Goal: Transaction & Acquisition: Register for event/course

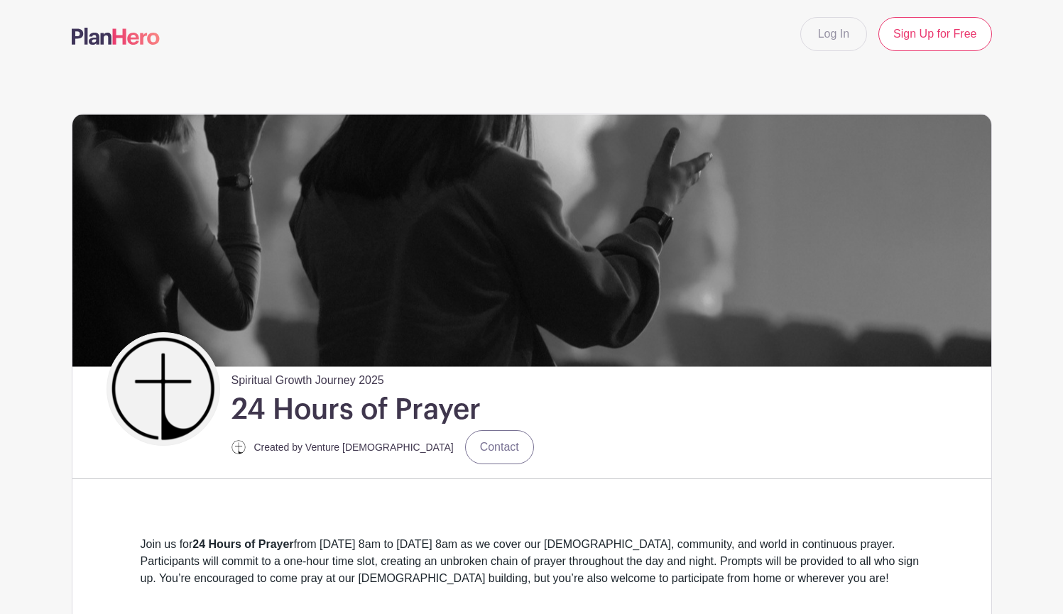
scroll to position [487, 0]
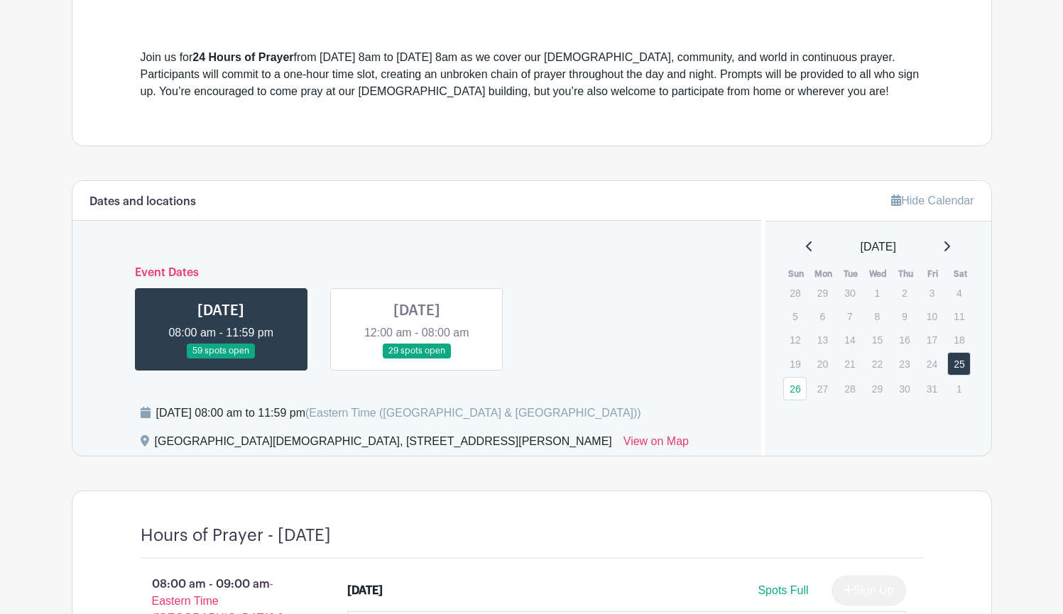
click at [221, 359] on link at bounding box center [221, 359] width 0 height 0
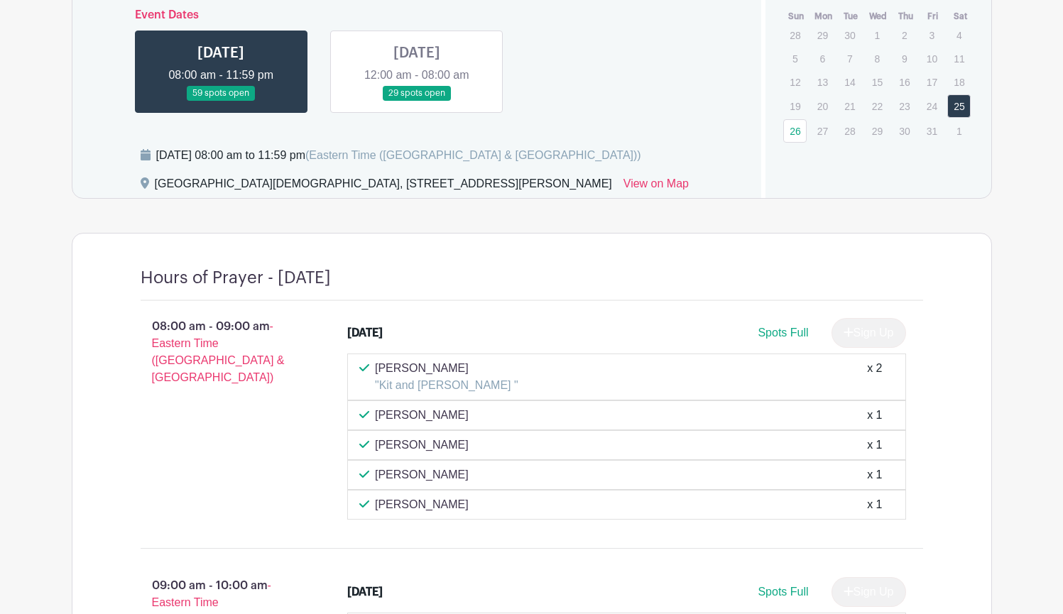
scroll to position [852, 0]
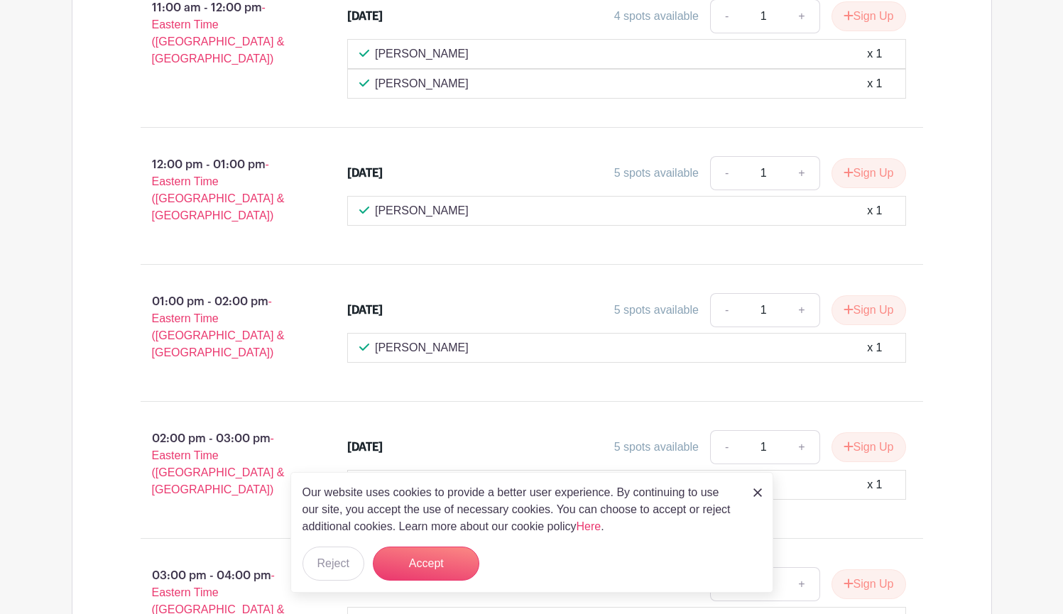
scroll to position [1828, 0]
click at [875, 307] on button "Sign Up" at bounding box center [868, 310] width 75 height 30
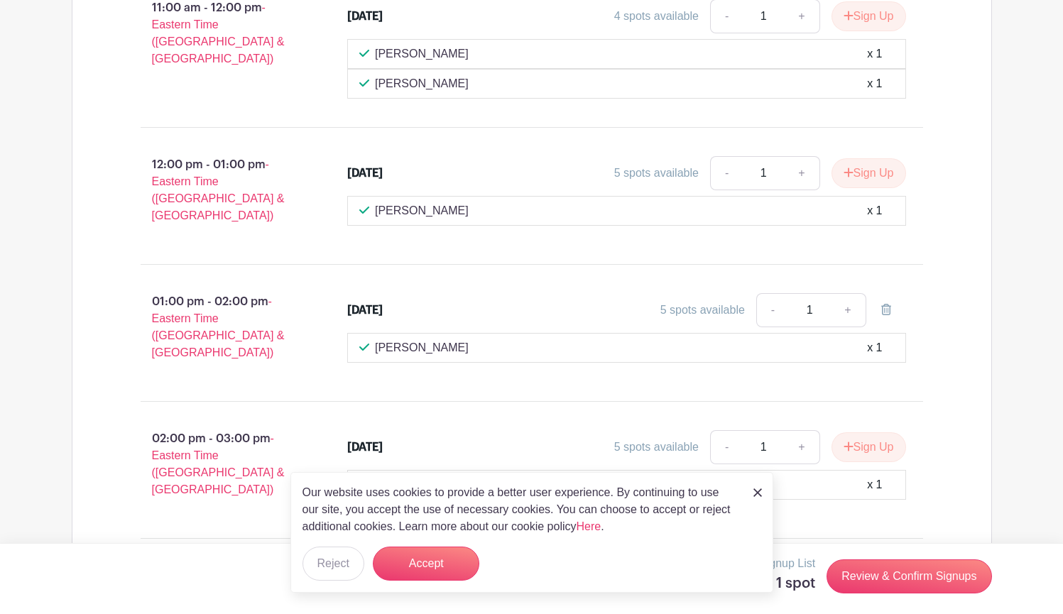
click at [757, 497] on img at bounding box center [757, 492] width 9 height 9
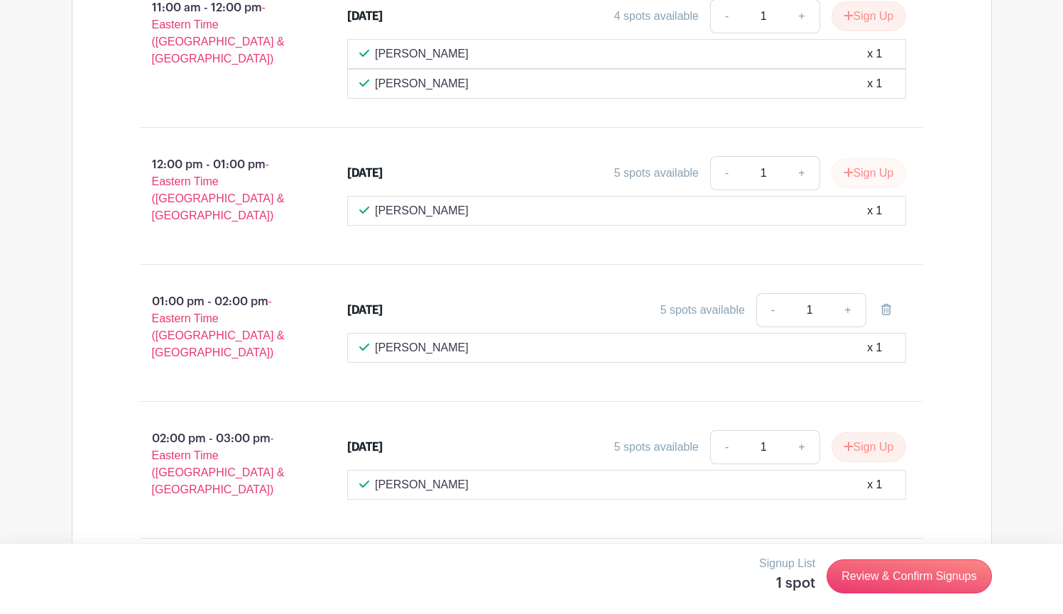
click at [866, 187] on button "Sign Up" at bounding box center [868, 173] width 75 height 30
click at [924, 579] on link "Review & Confirm Signups" at bounding box center [908, 576] width 165 height 34
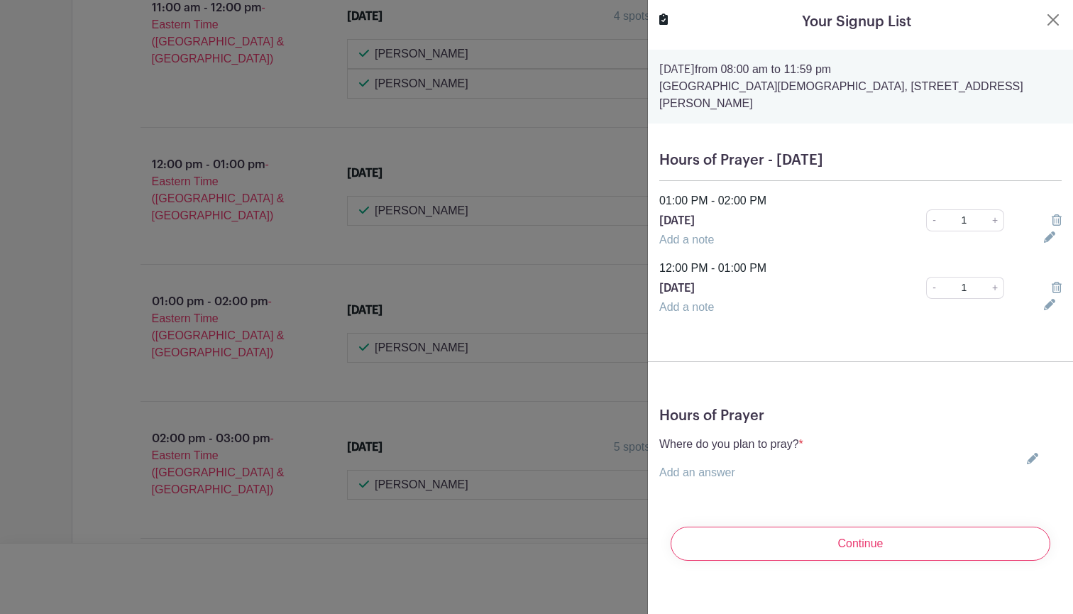
click at [706, 234] on link "Add a note" at bounding box center [687, 240] width 55 height 12
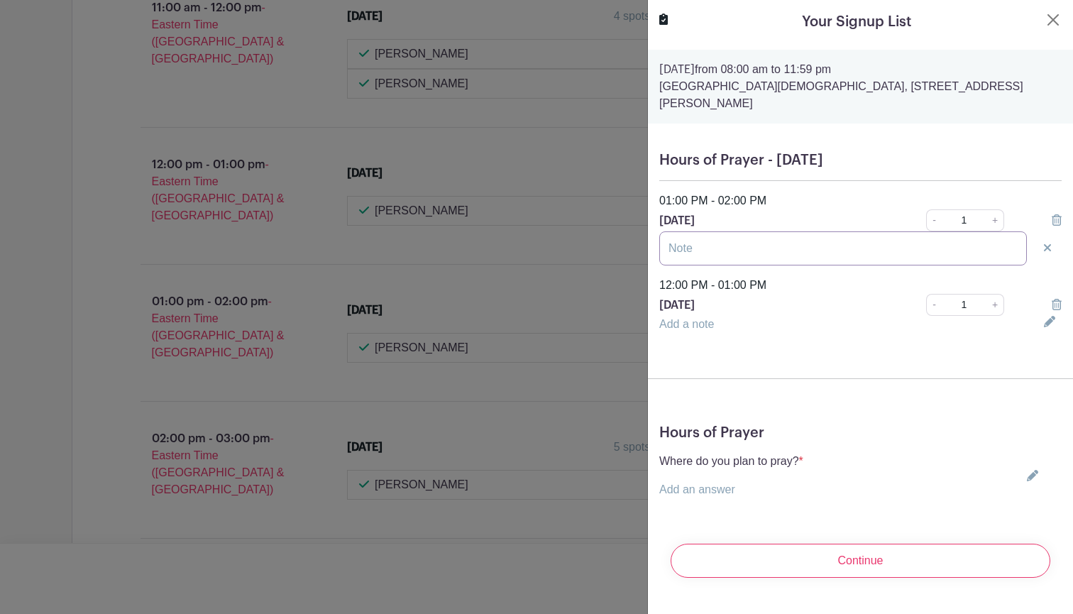
click at [704, 231] on input "text" at bounding box center [844, 248] width 368 height 34
type input "Carolyn and Reece Johnson"
click at [990, 209] on link "+" at bounding box center [996, 220] width 18 height 22
type input "2"
click at [1045, 20] on button "Close" at bounding box center [1053, 19] width 17 height 17
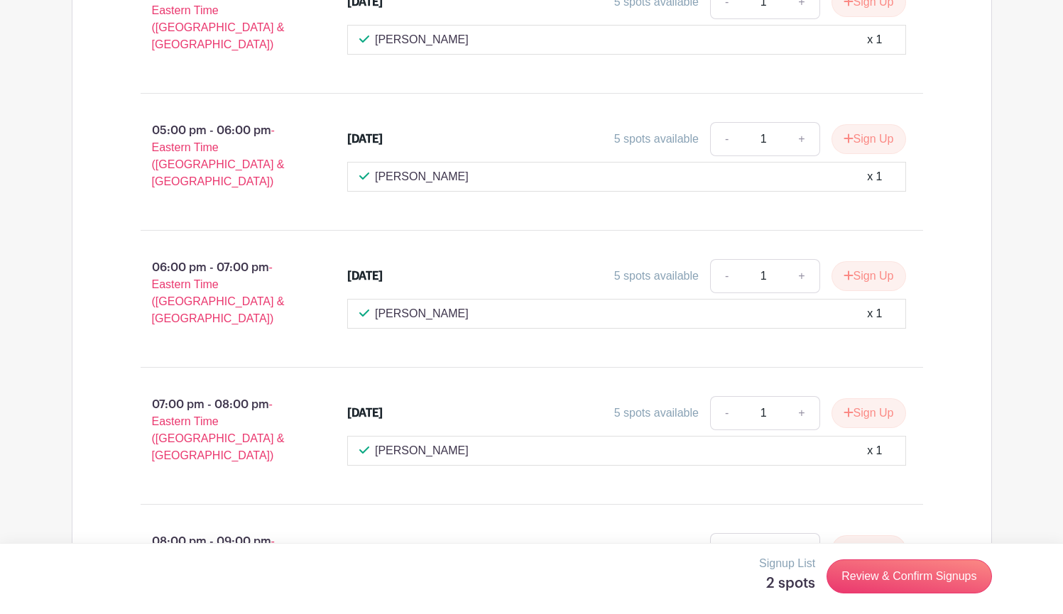
scroll to position [2568, 0]
click at [869, 397] on button "Sign Up" at bounding box center [868, 412] width 75 height 30
click at [850, 395] on link "+" at bounding box center [847, 412] width 35 height 34
type input "2"
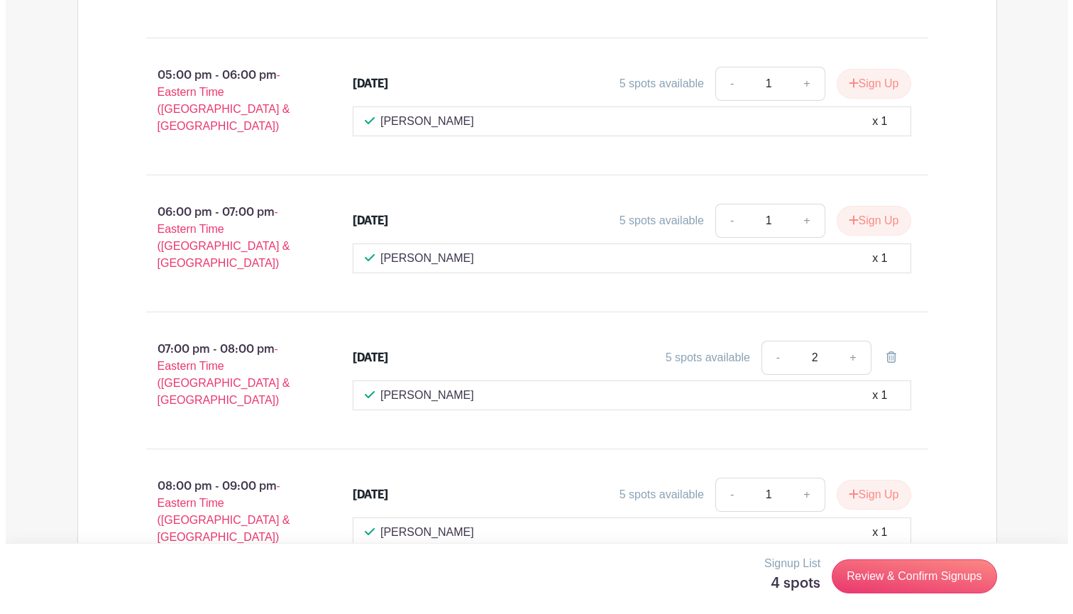
scroll to position [2625, 0]
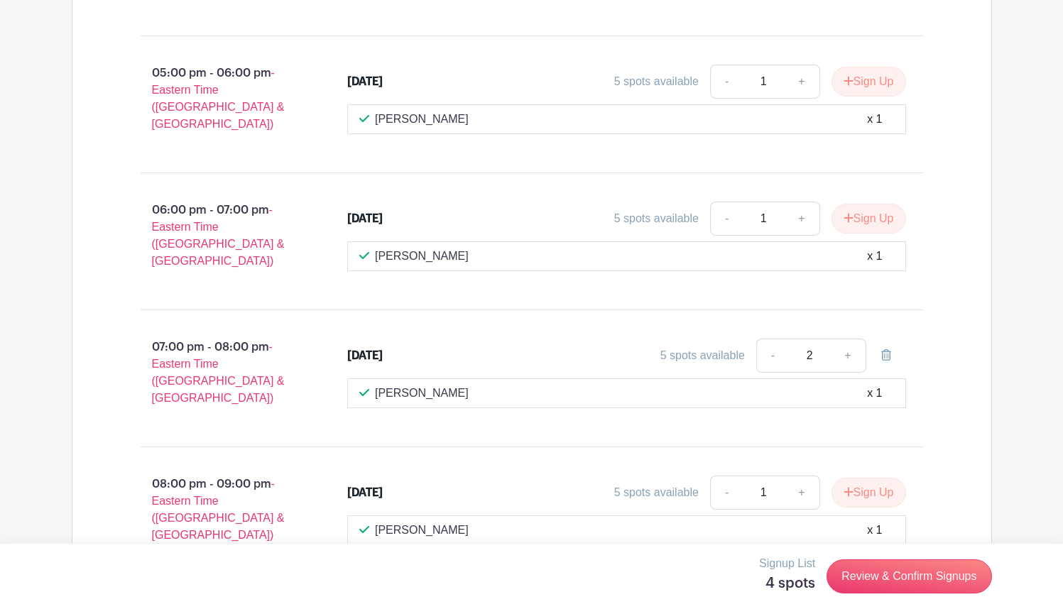
click at [879, 339] on link at bounding box center [886, 356] width 40 height 34
click at [794, 476] on link "+" at bounding box center [801, 493] width 35 height 34
type input "2"
click at [857, 478] on button "Sign Up" at bounding box center [868, 493] width 75 height 30
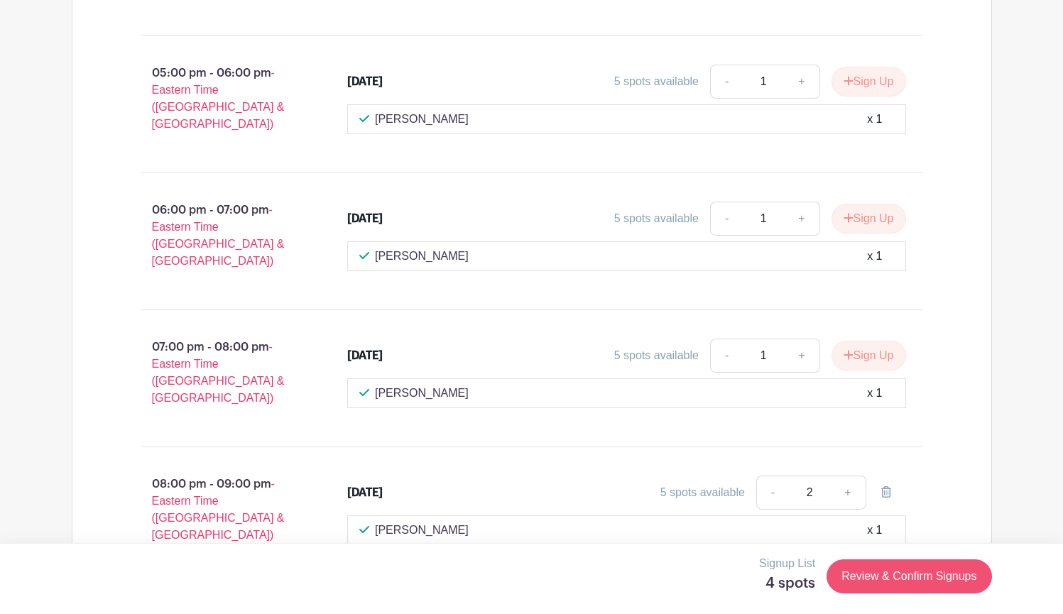
click at [902, 570] on link "Review & Confirm Signups" at bounding box center [908, 576] width 165 height 34
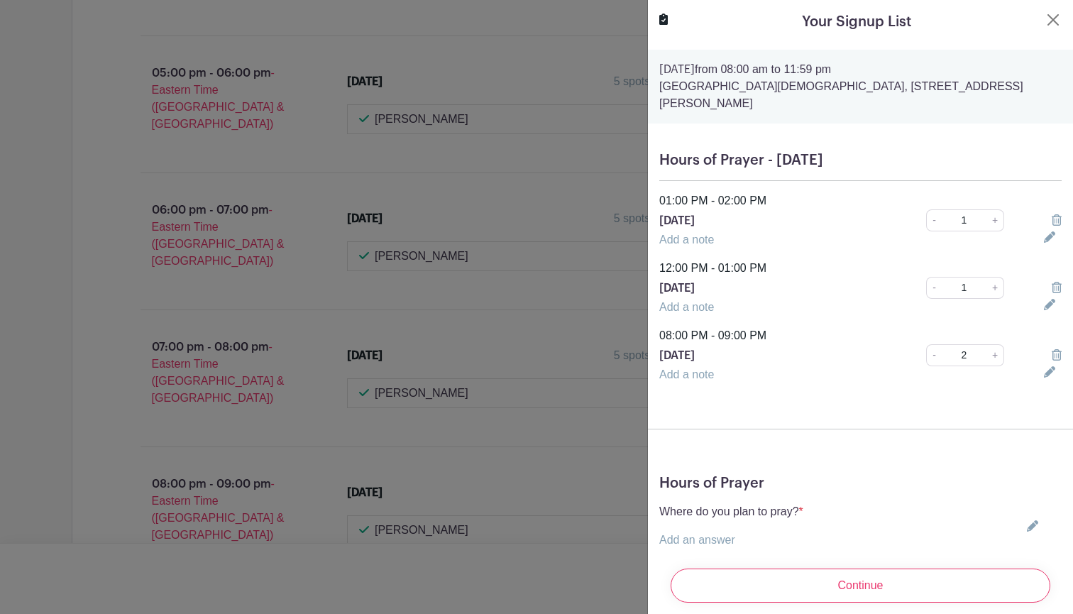
click at [1040, 212] on div at bounding box center [1053, 220] width 35 height 17
click at [1052, 214] on icon at bounding box center [1057, 219] width 10 height 11
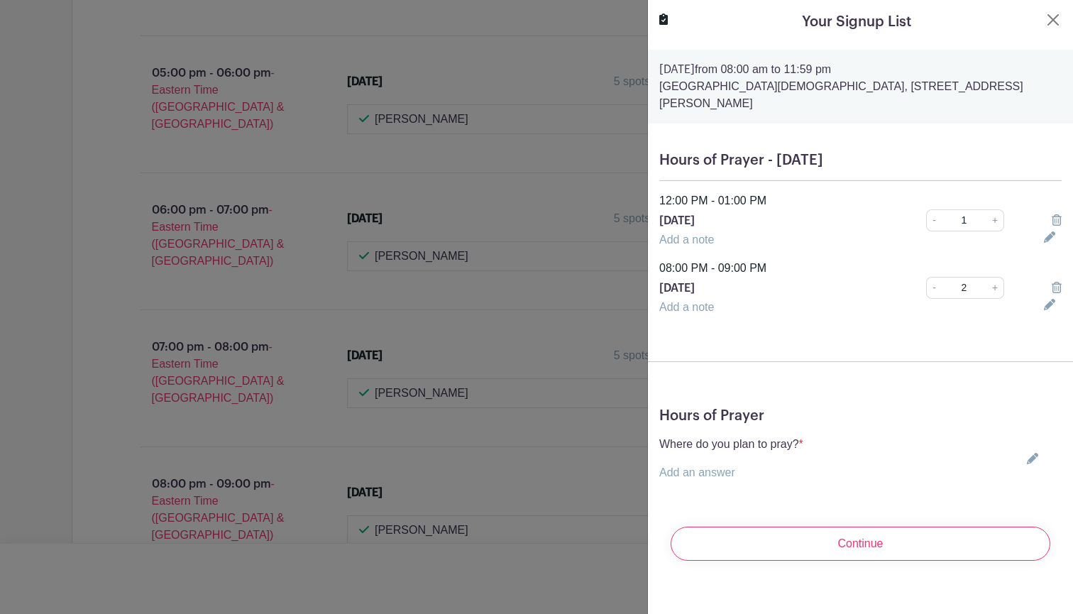
click at [1052, 214] on icon at bounding box center [1057, 219] width 10 height 11
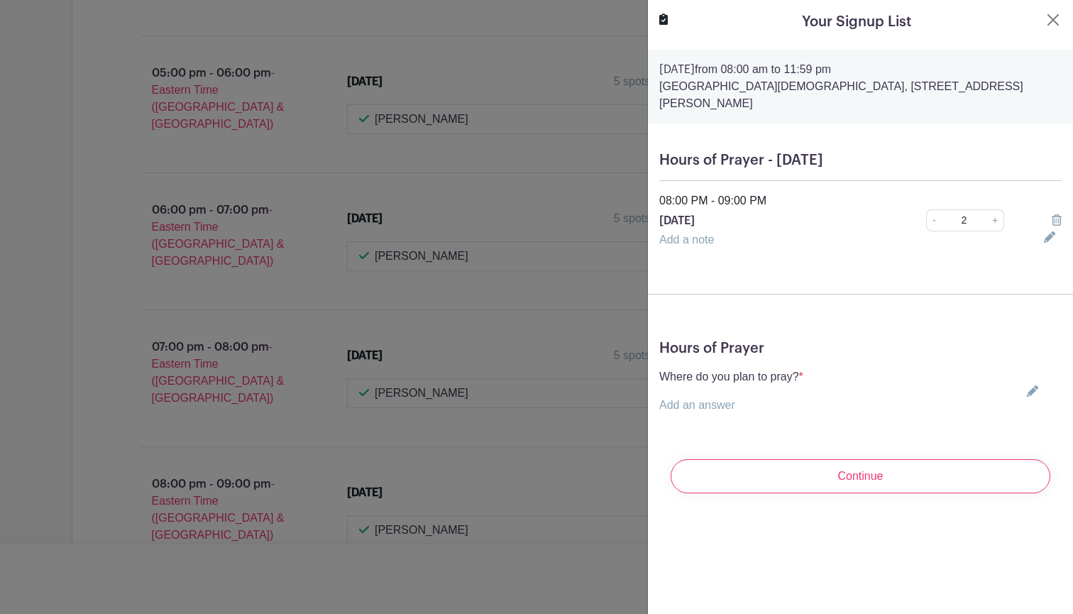
click at [684, 234] on link "Add a note" at bounding box center [687, 240] width 55 height 12
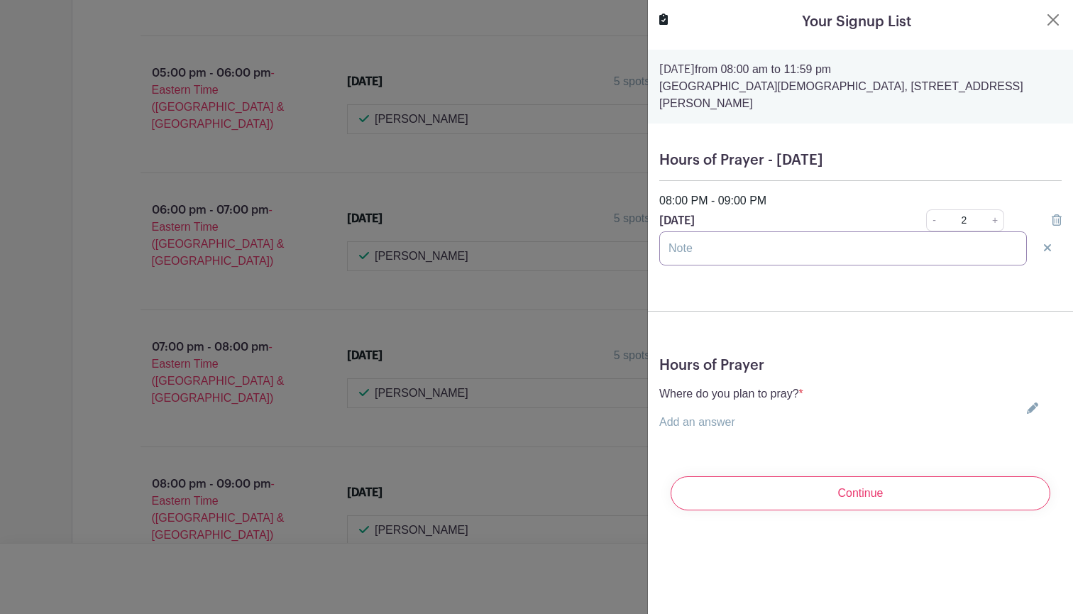
click at [682, 231] on input "text" at bounding box center [844, 248] width 368 height 34
type input "Carolyn + Reece Johnson"
click at [1027, 403] on icon at bounding box center [1032, 408] width 11 height 11
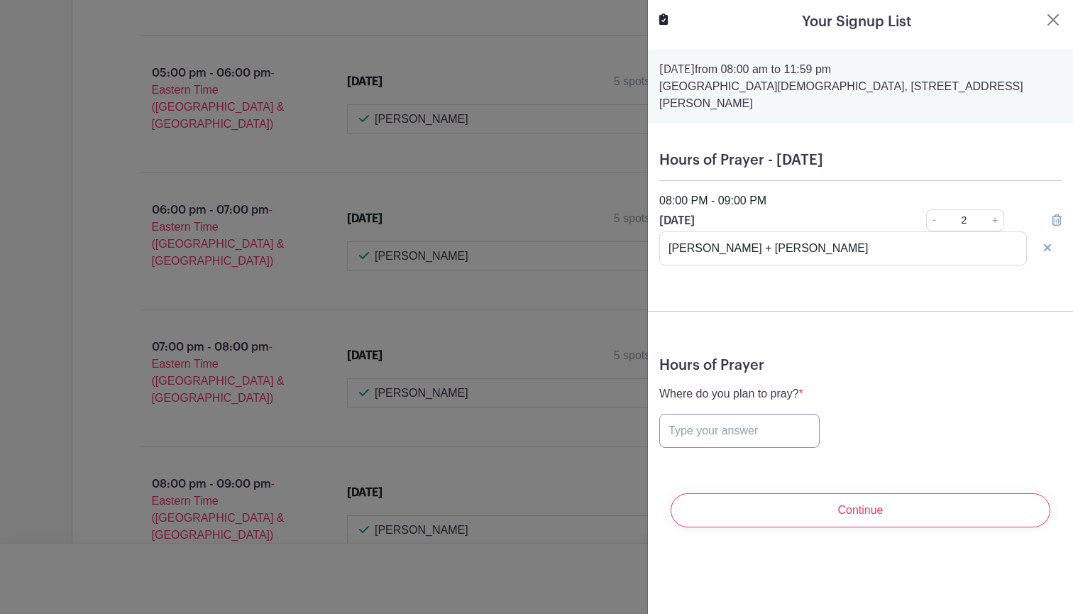
click at [697, 418] on input "text" at bounding box center [740, 431] width 160 height 34
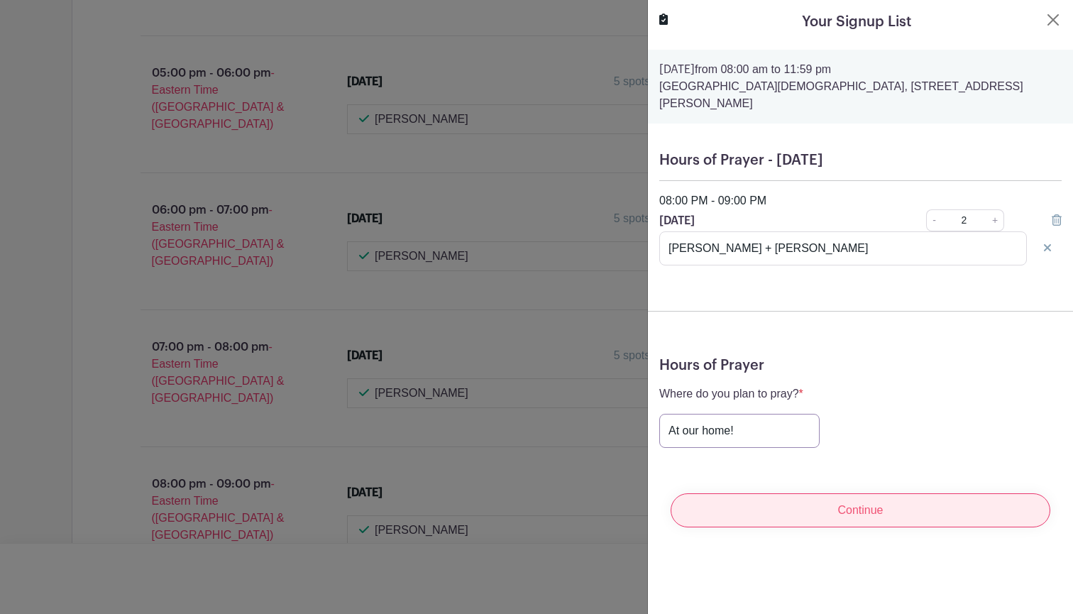
type input "At our home!"
click at [836, 493] on input "Continue" at bounding box center [861, 510] width 380 height 34
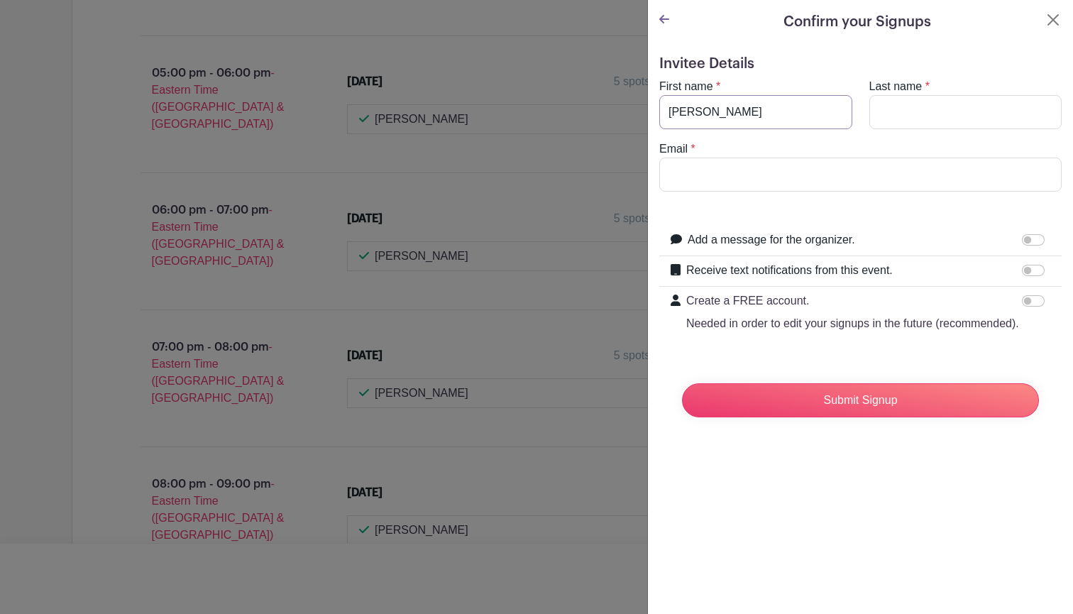
type input "Carolyn"
type input "Johnson"
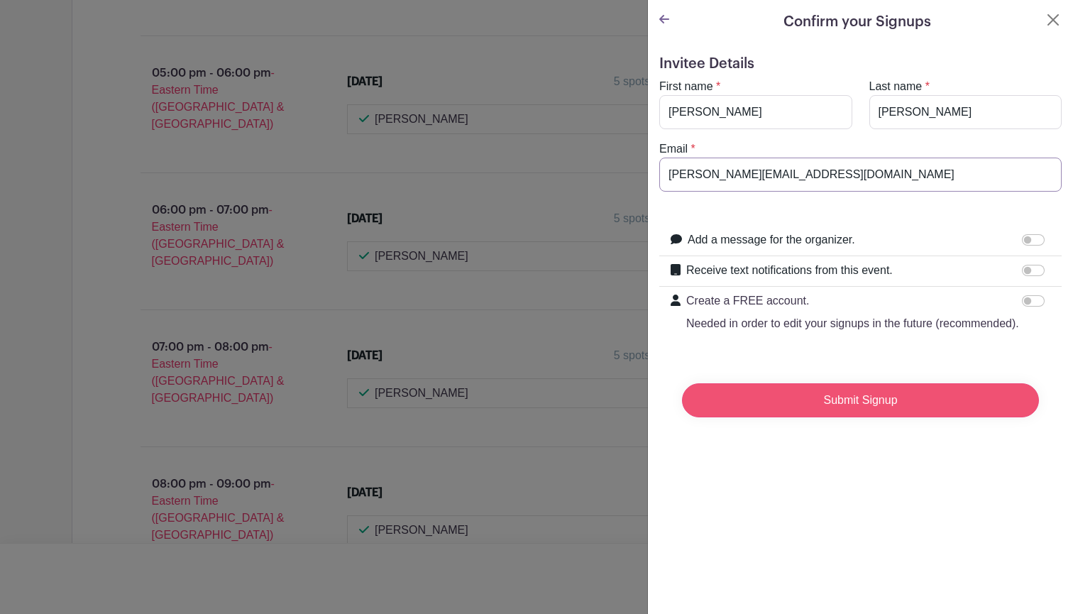
type input "carolyn@venturechristian.church"
click at [853, 417] on input "Submit Signup" at bounding box center [860, 400] width 357 height 34
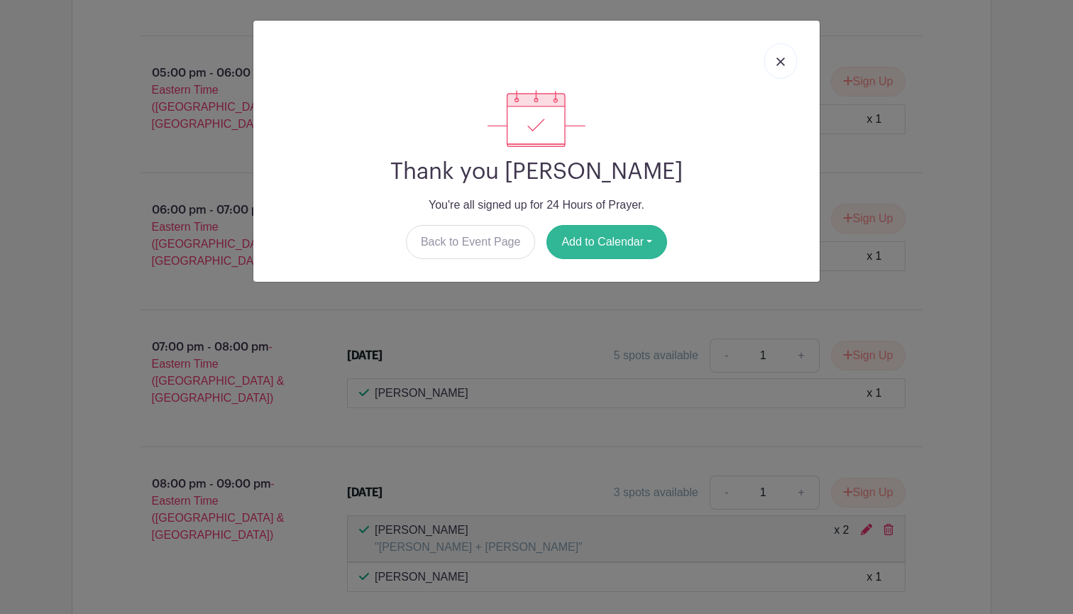
click at [630, 246] on button "Add to Calendar" at bounding box center [607, 242] width 121 height 34
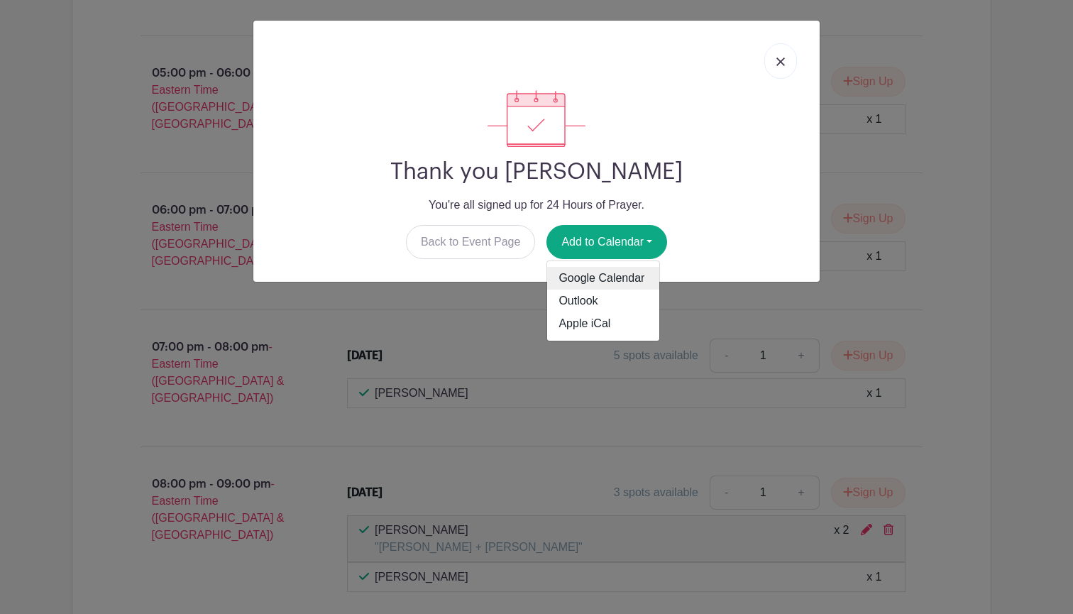
click at [615, 284] on link "Google Calendar" at bounding box center [603, 278] width 112 height 23
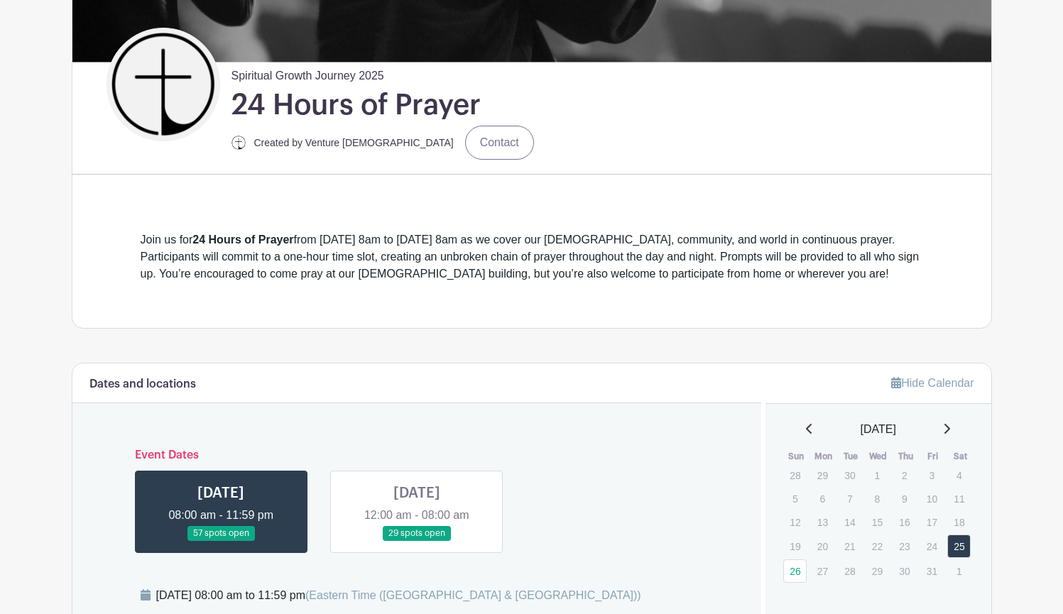
scroll to position [306, 0]
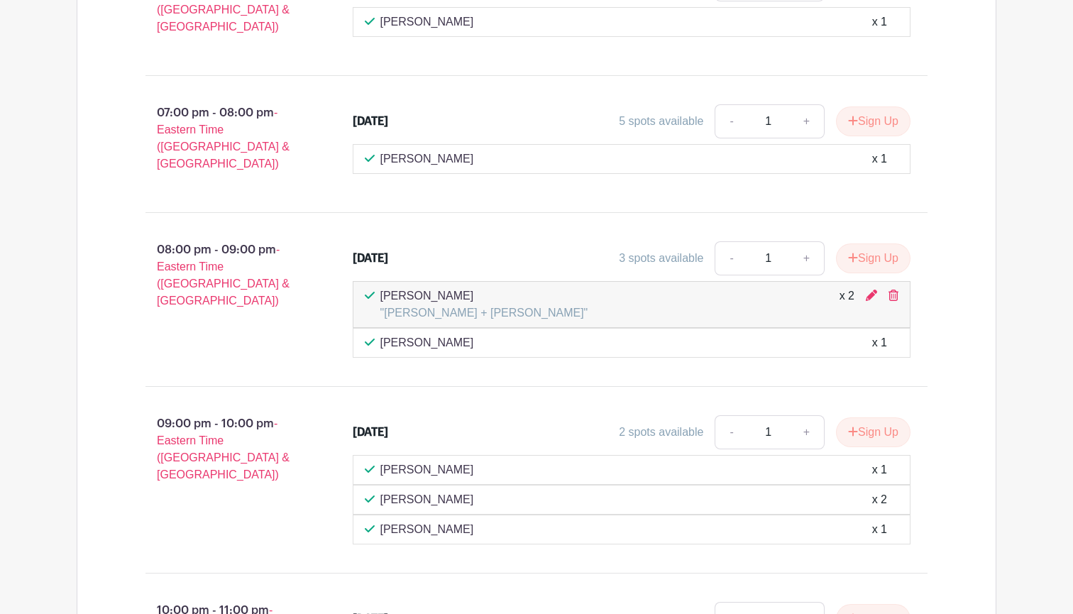
scroll to position [2696, 0]
